Goal: Task Accomplishment & Management: Use online tool/utility

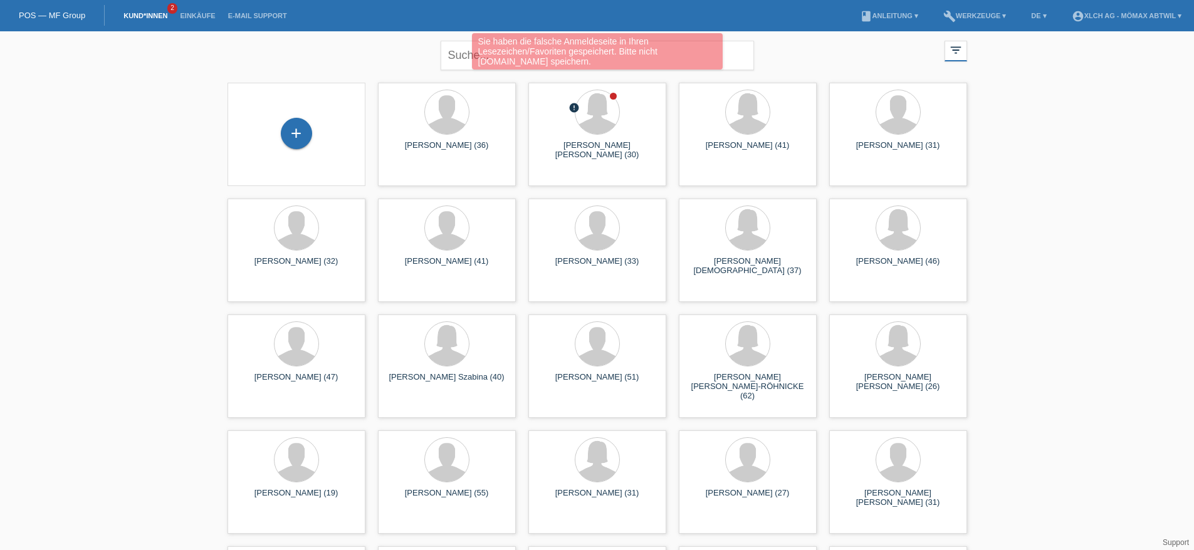
click at [456, 61] on div "Sie haben die falsche Anmeldeseite in Ihren Lesezeichen/Favoriten gespeichert. …" at bounding box center [597, 52] width 717 height 39
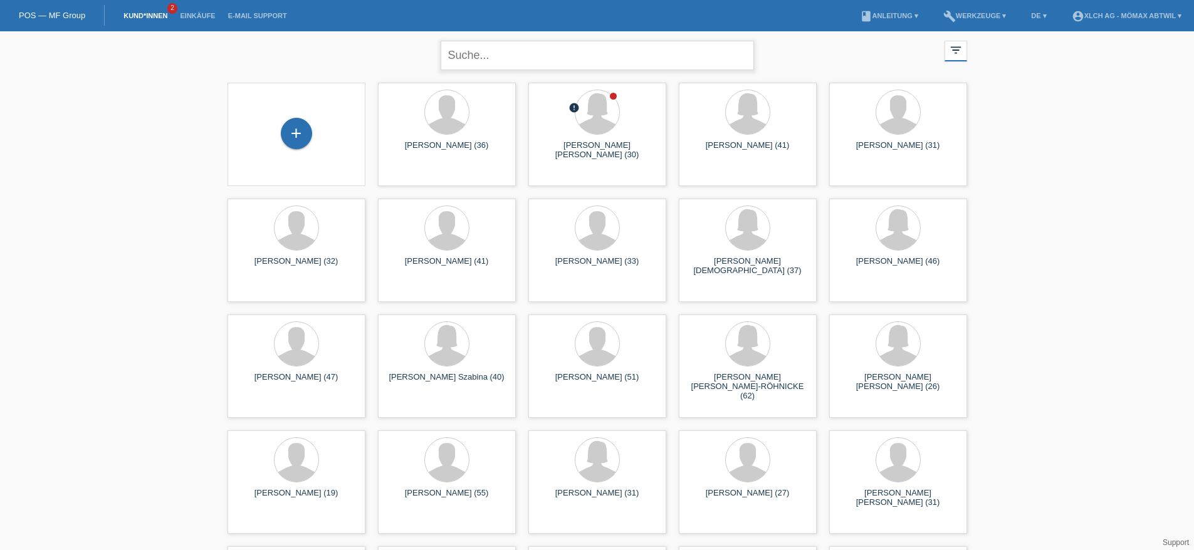
click at [458, 55] on input "text" at bounding box center [597, 55] width 313 height 29
type input "karabulut"
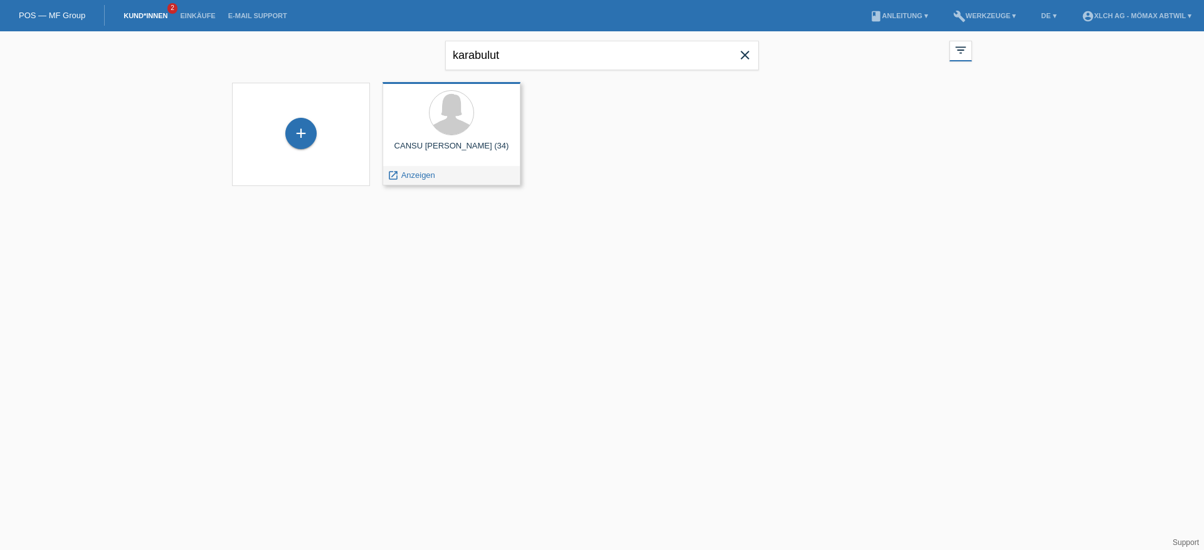
click at [449, 143] on div "CANSU GÜLIZAR KARABULUT (34)" at bounding box center [451, 151] width 118 height 20
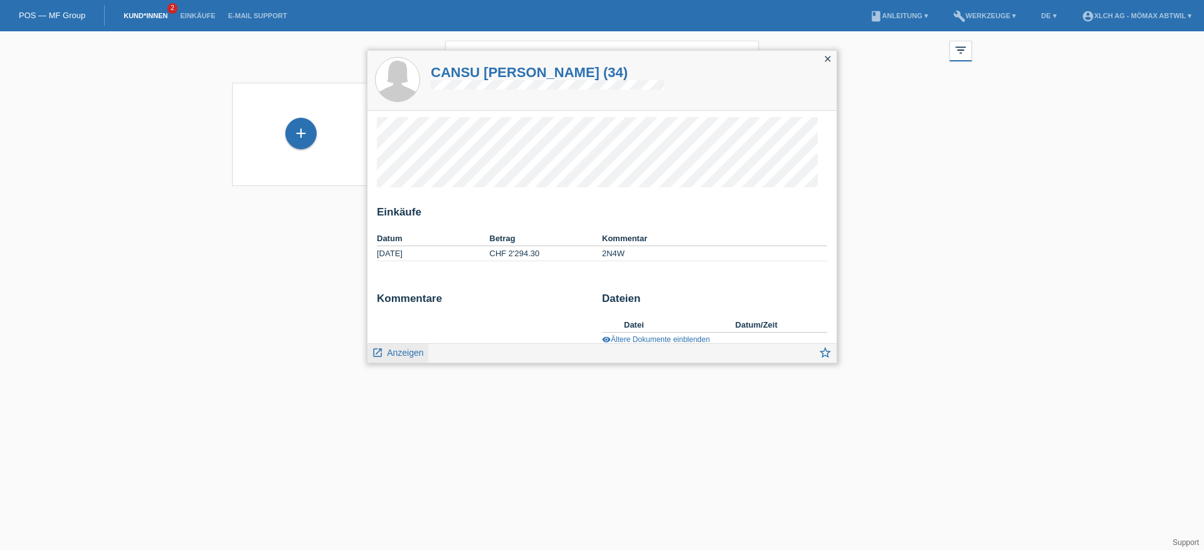
click at [405, 354] on span "Anzeigen" at bounding box center [405, 353] width 36 height 10
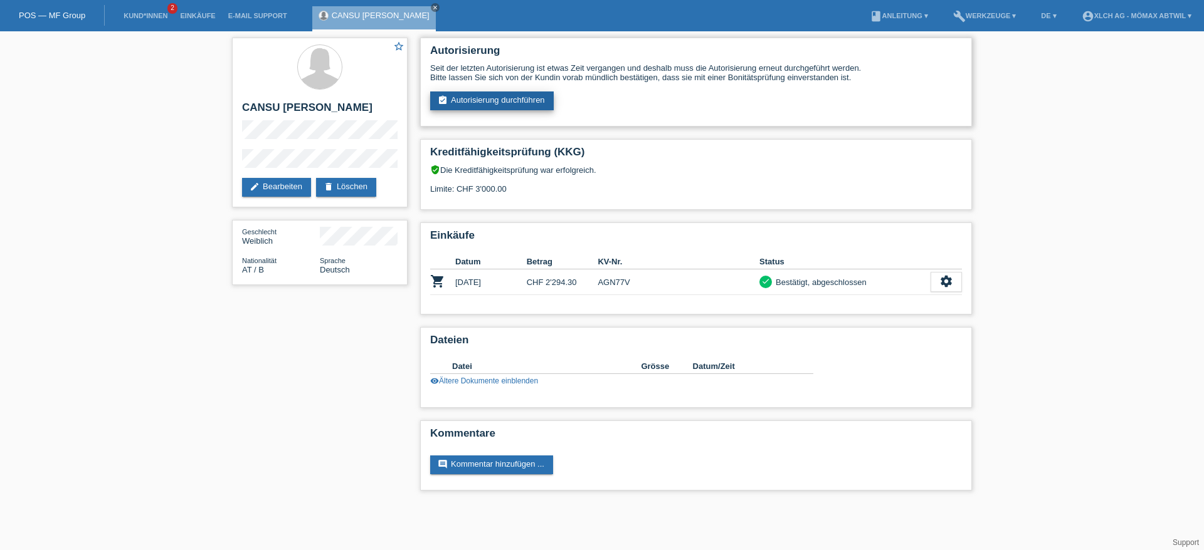
click at [510, 100] on link "assignment_turned_in Autorisierung durchführen" at bounding box center [492, 101] width 124 height 19
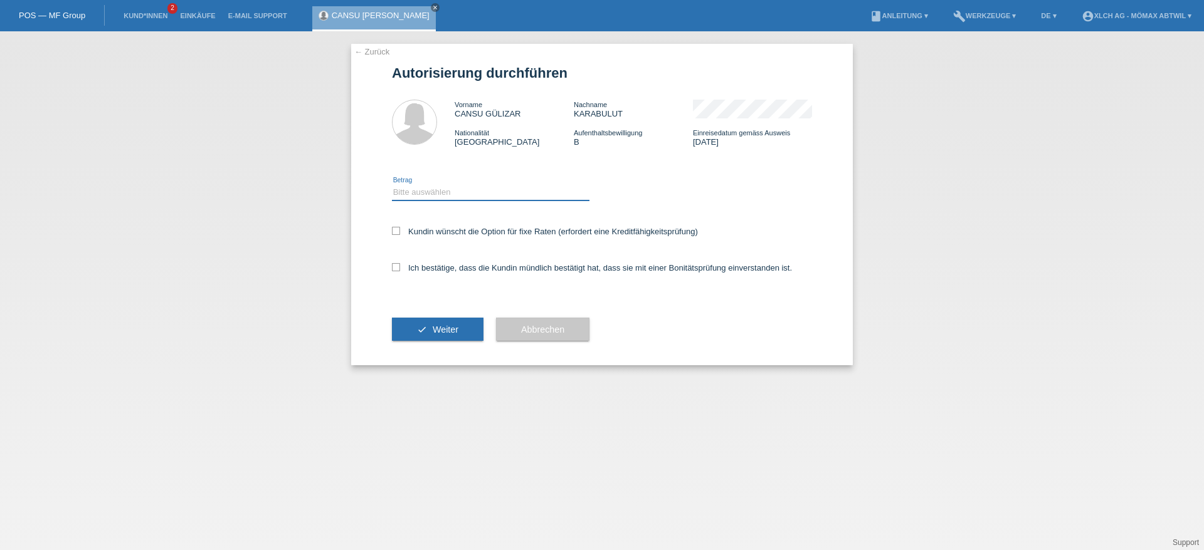
click at [418, 193] on select "Bitte auswählen CHF 1.00 - CHF 499.00 CHF 500.00 - CHF 1'999.00 CHF 2'000.00 - …" at bounding box center [490, 192] width 197 height 15
select select "2"
click at [392, 185] on select "Bitte auswählen CHF 1.00 - CHF 499.00 CHF 500.00 - CHF 1'999.00 CHF 2'000.00 - …" at bounding box center [490, 192] width 197 height 15
click at [439, 328] on span "Weiter" at bounding box center [446, 330] width 26 height 10
click at [422, 324] on button "check Weiter" at bounding box center [438, 330] width 92 height 24
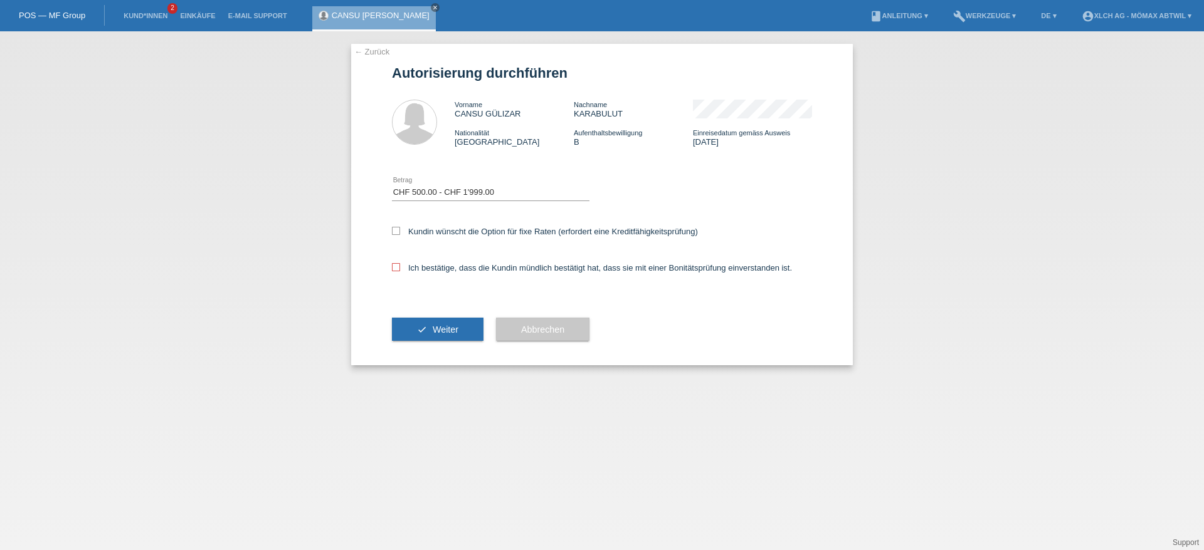
click at [393, 270] on icon at bounding box center [396, 267] width 8 height 8
click at [393, 270] on input "Ich bestätige, dass die Kundin mündlich bestätigt hat, dass sie mit einer Bonit…" at bounding box center [396, 267] width 8 height 8
checkbox input "true"
click at [438, 331] on span "Weiter" at bounding box center [446, 330] width 26 height 10
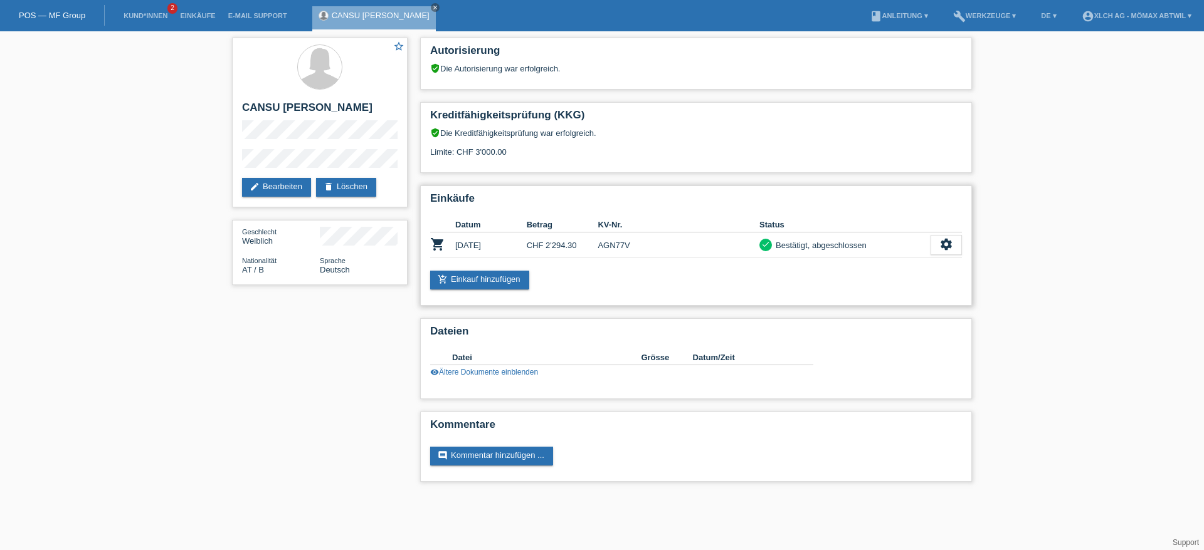
drag, startPoint x: 524, startPoint y: 243, endPoint x: 574, endPoint y: 246, distance: 50.3
click at [574, 246] on tr "shopping_cart [DATE] CHF 2'294.30 AGN77V check Bestätigt, abgeschlossen" at bounding box center [696, 246] width 532 height 26
click at [564, 285] on div "add_shopping_cart Einkauf hinzufügen" at bounding box center [696, 280] width 532 height 19
drag, startPoint x: 472, startPoint y: 154, endPoint x: 509, endPoint y: 154, distance: 37.0
click at [509, 154] on div "verified_user Die Kreditfähigkeitsprüfung war erfolgreich. Limite: CHF 3'000.00" at bounding box center [696, 147] width 532 height 38
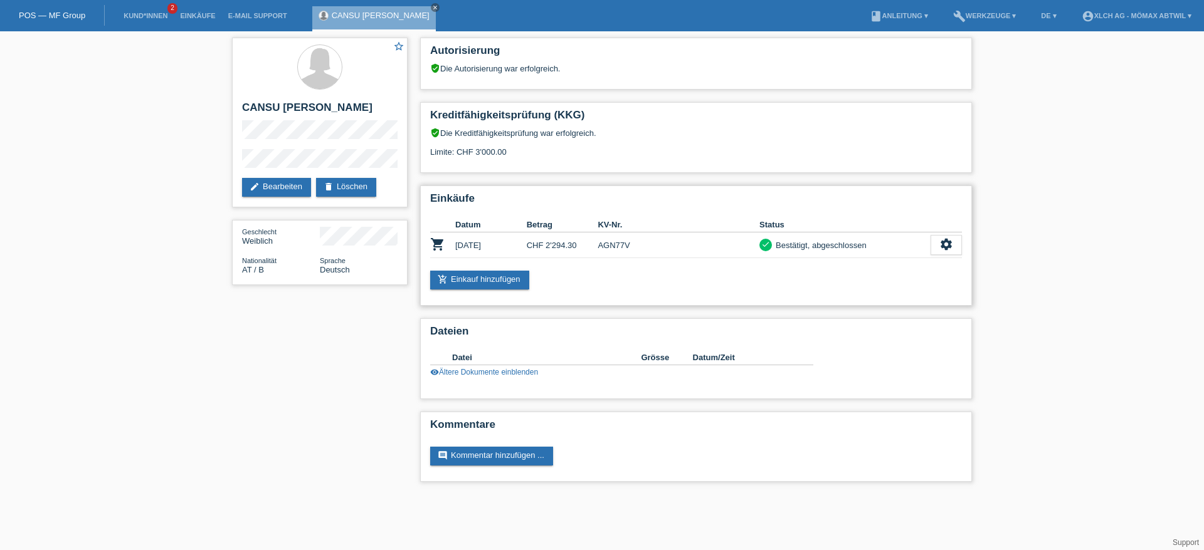
drag, startPoint x: 555, startPoint y: 265, endPoint x: 564, endPoint y: 276, distance: 14.3
click at [555, 266] on div "Einkäufe Datum Betrag KV-Nr. Status shopping_cart [DATE] CHF 2'294.30 check set…" at bounding box center [696, 246] width 552 height 120
